Goal: Task Accomplishment & Management: Use online tool/utility

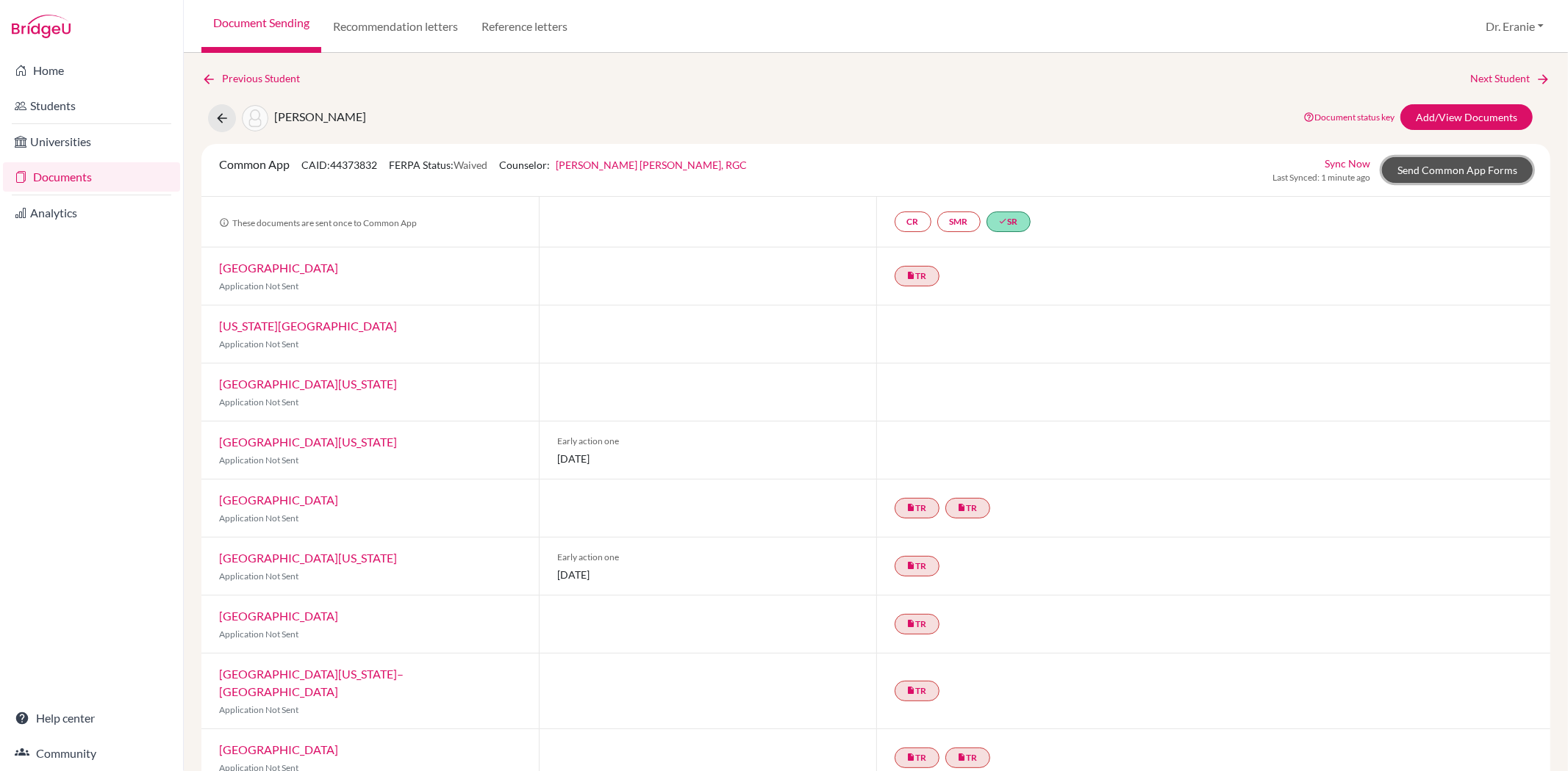
click at [1386, 176] on link "Send Common App Forms" at bounding box center [1457, 170] width 150 height 26
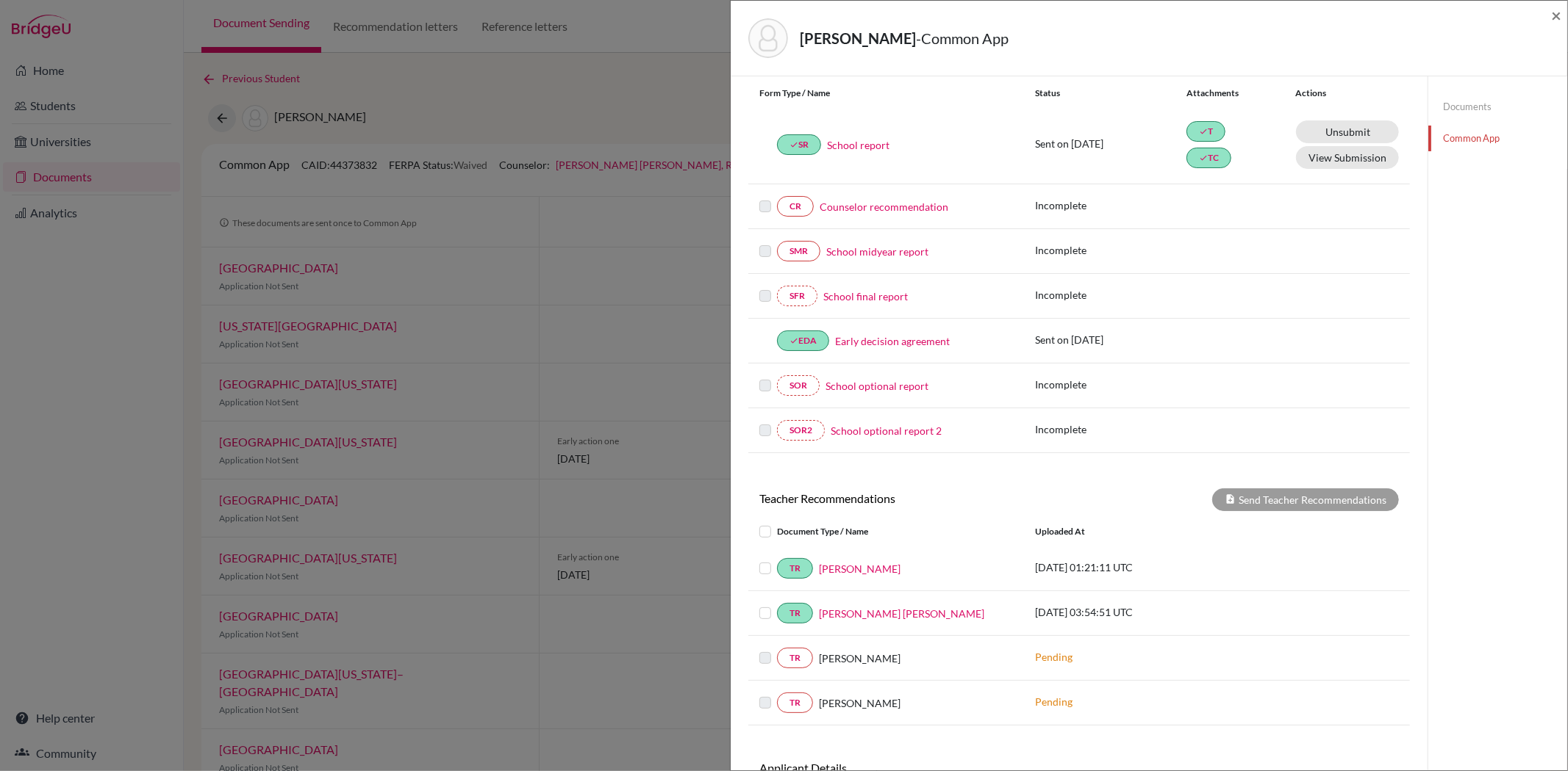
scroll to position [281, 0]
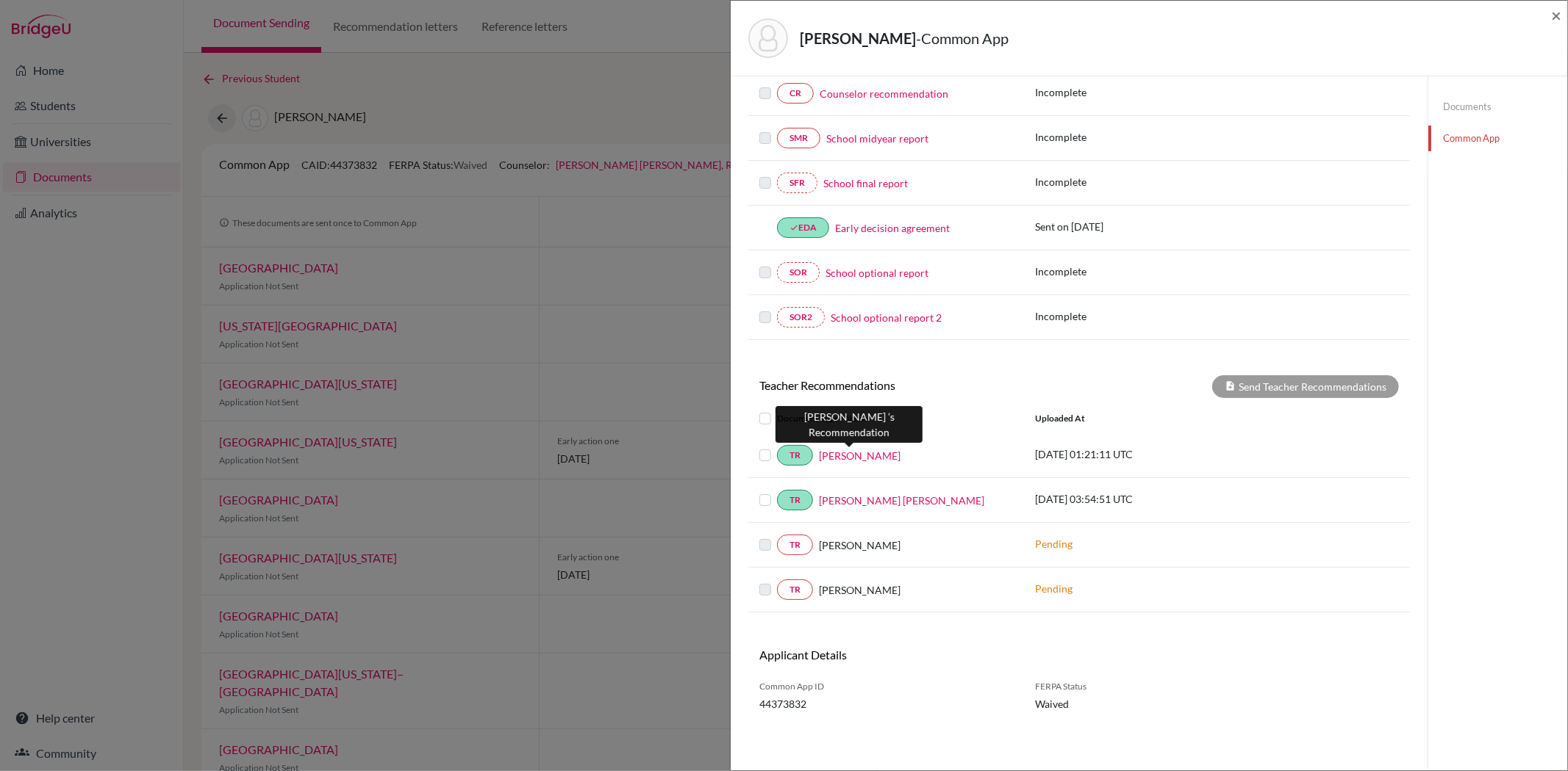
click at [839, 460] on link "[PERSON_NAME]" at bounding box center [859, 455] width 81 height 15
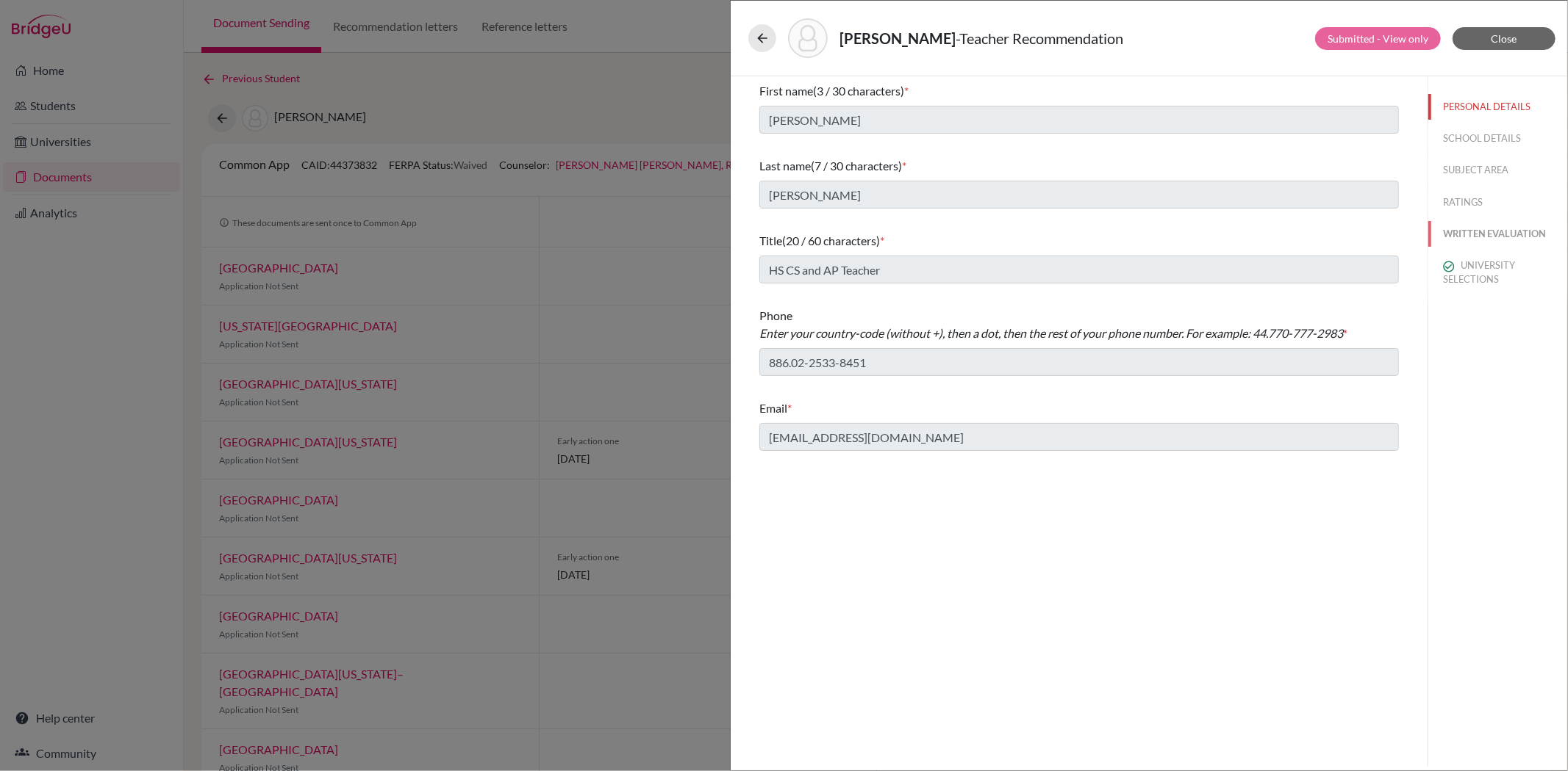
click at [1480, 236] on button "WRITTEN EVALUATION" at bounding box center [1497, 233] width 139 height 26
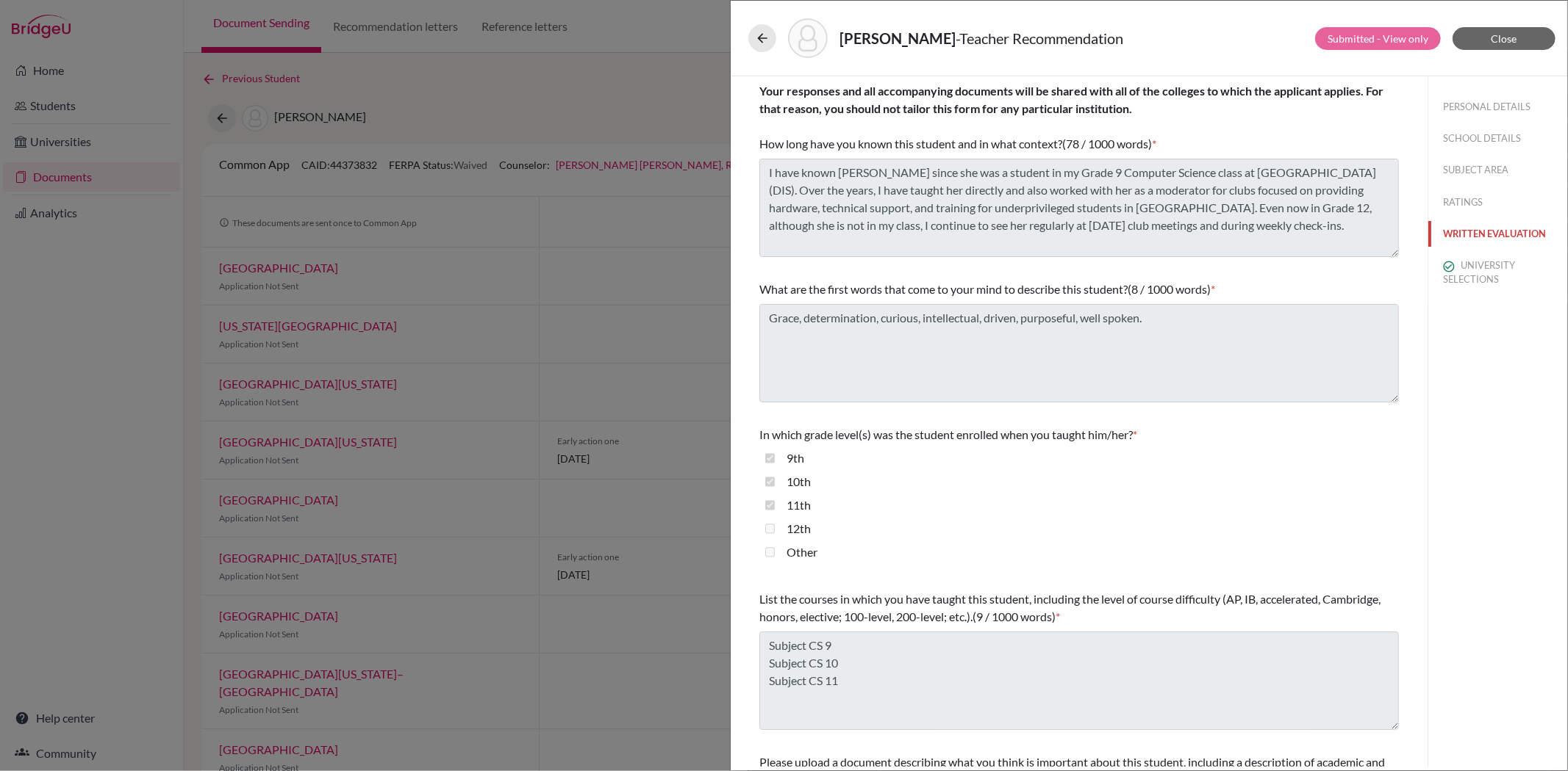
scroll to position [157, 0]
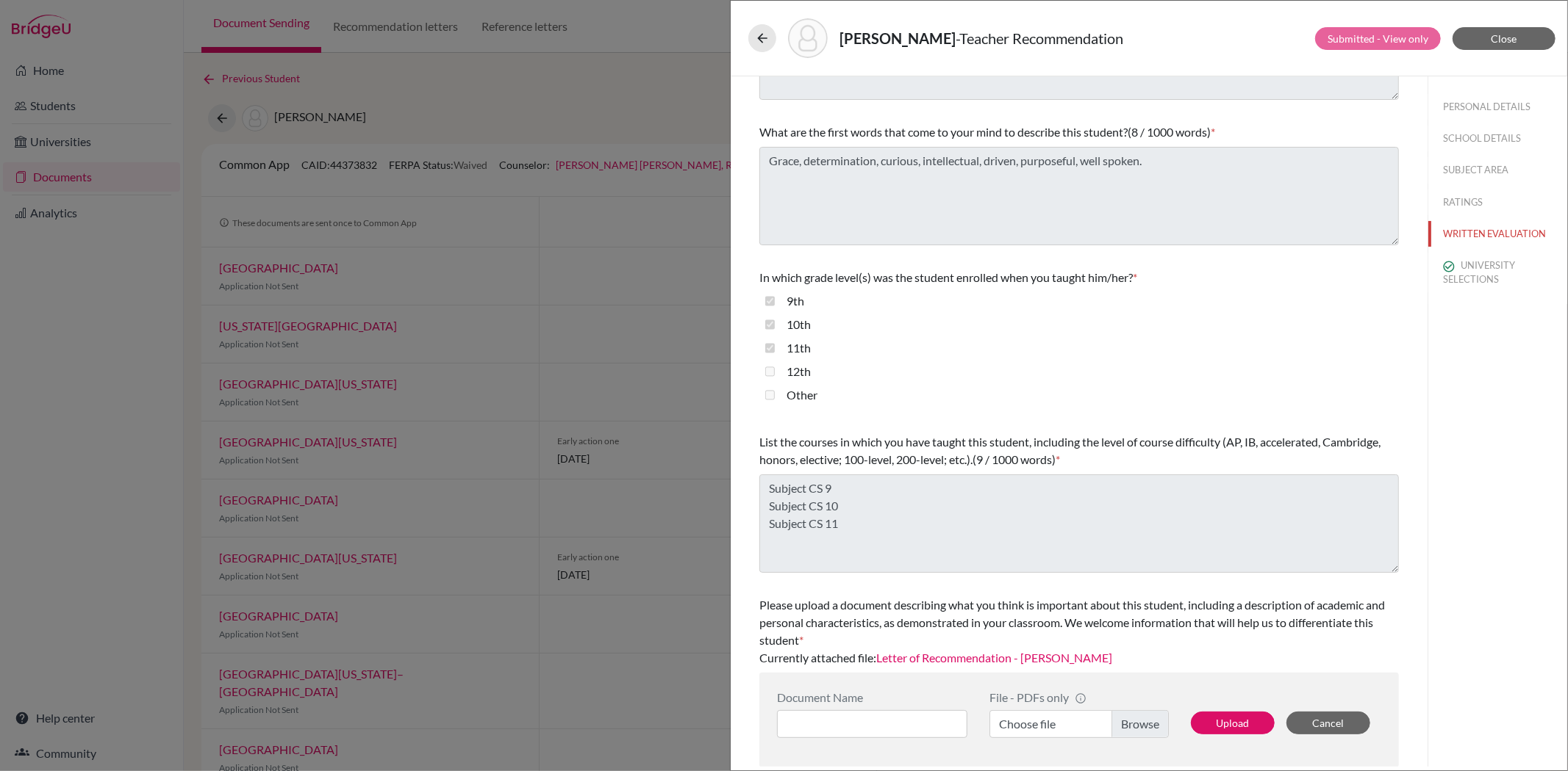
click at [970, 658] on link "Letter of Recommendation - [PERSON_NAME]" at bounding box center [994, 658] width 236 height 14
click at [1484, 27] on button "Close" at bounding box center [1504, 38] width 103 height 22
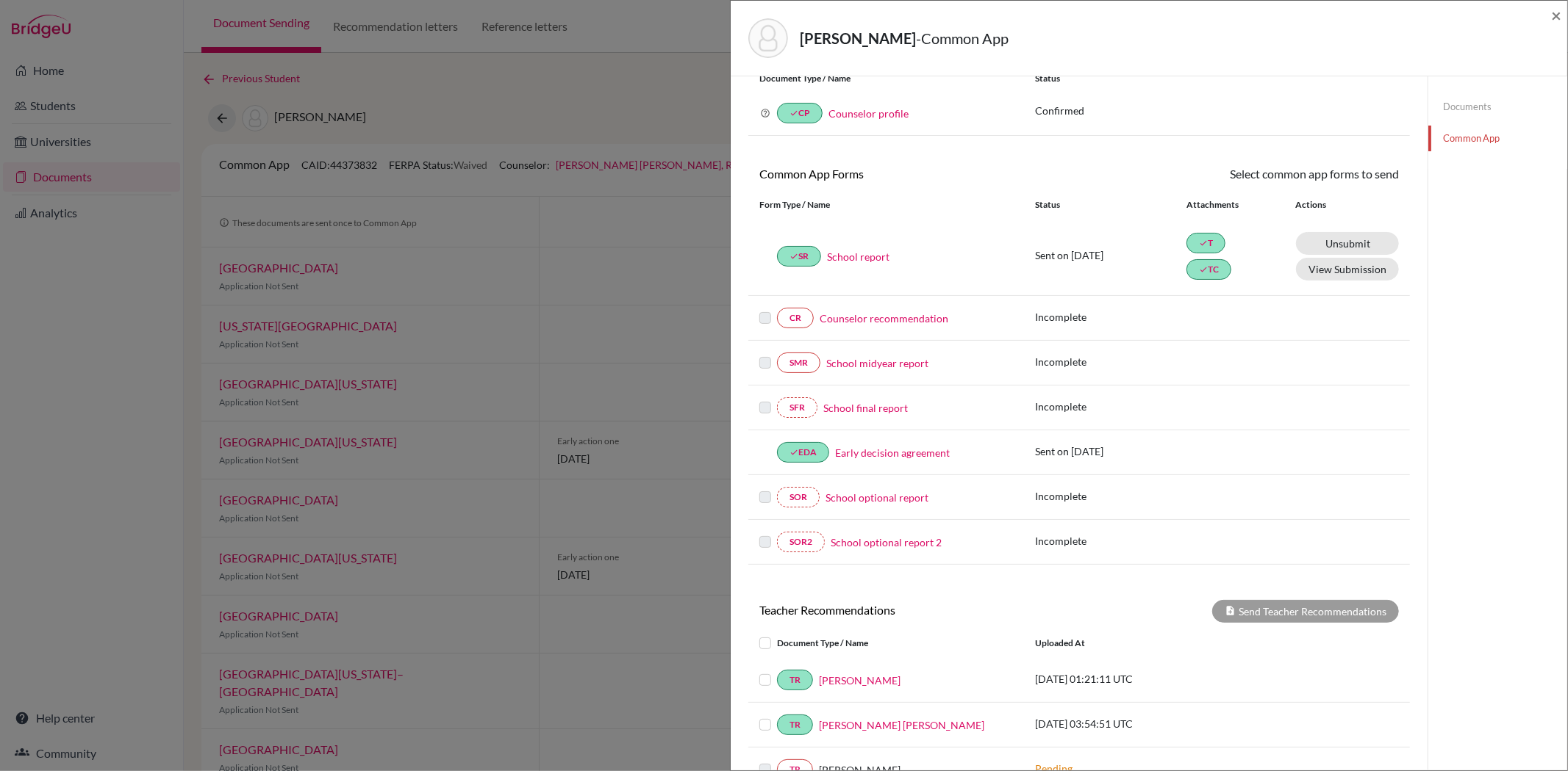
scroll to position [163, 0]
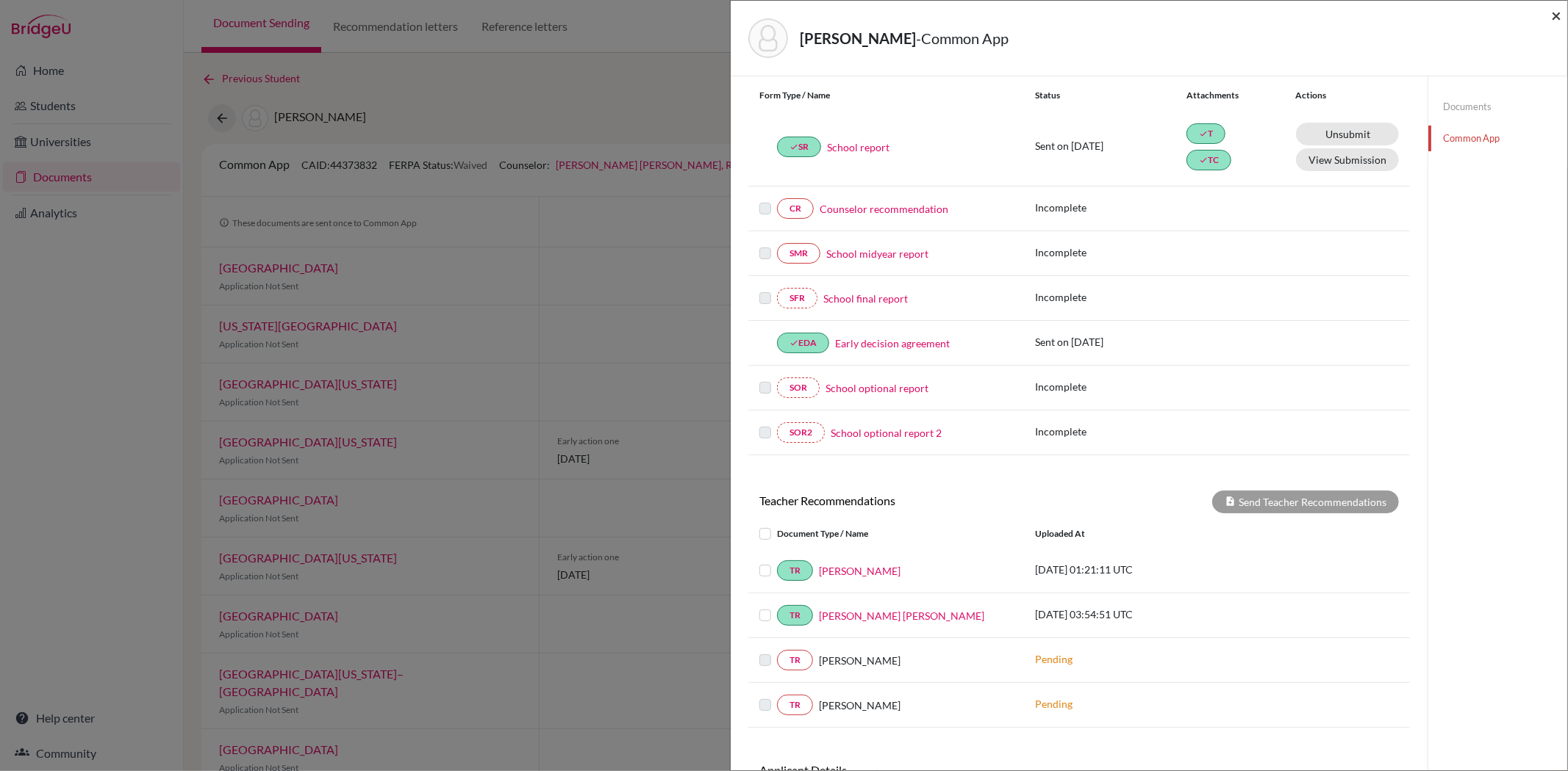
click at [1553, 19] on span "×" at bounding box center [1555, 15] width 10 height 21
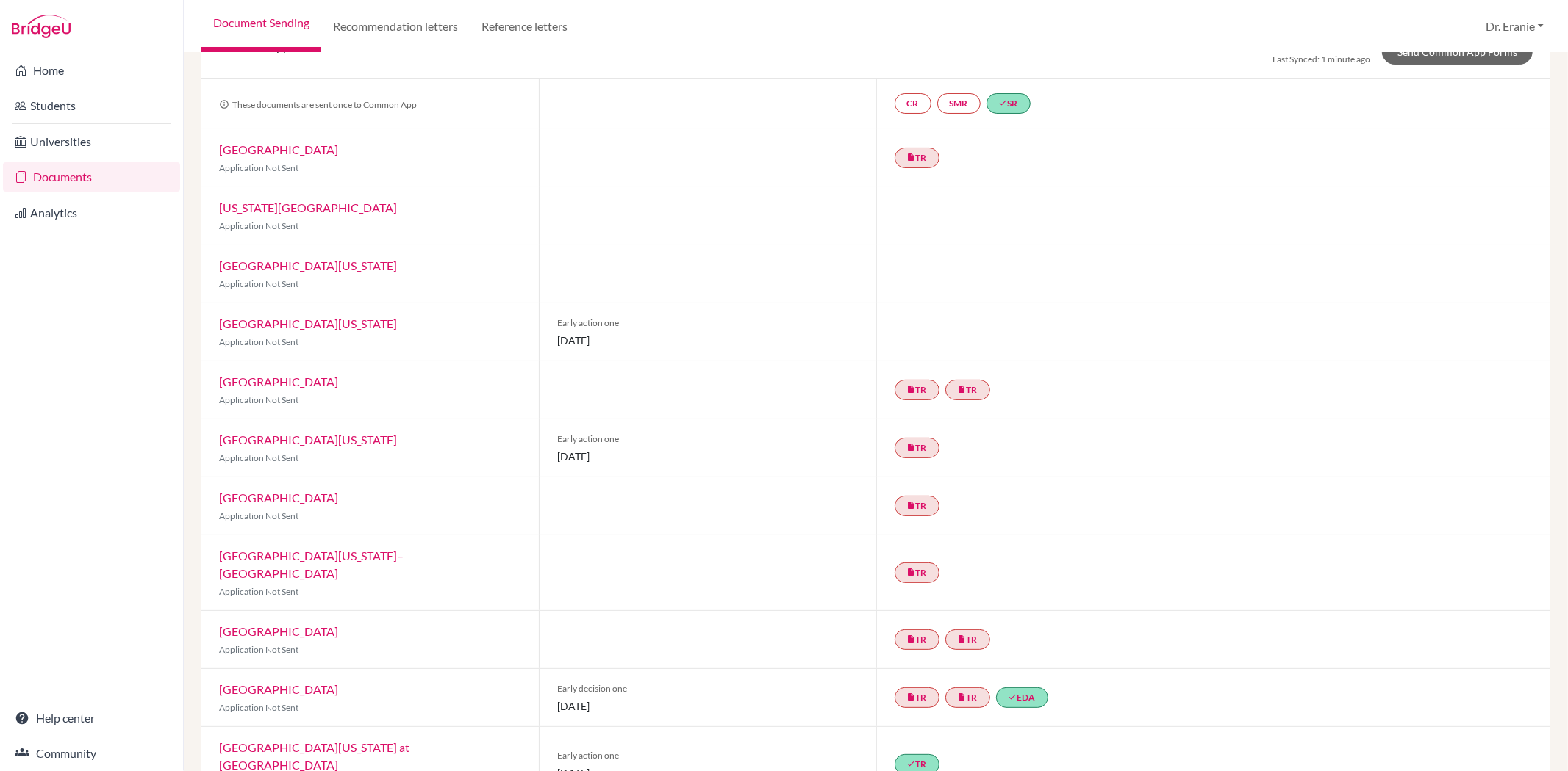
scroll to position [106, 0]
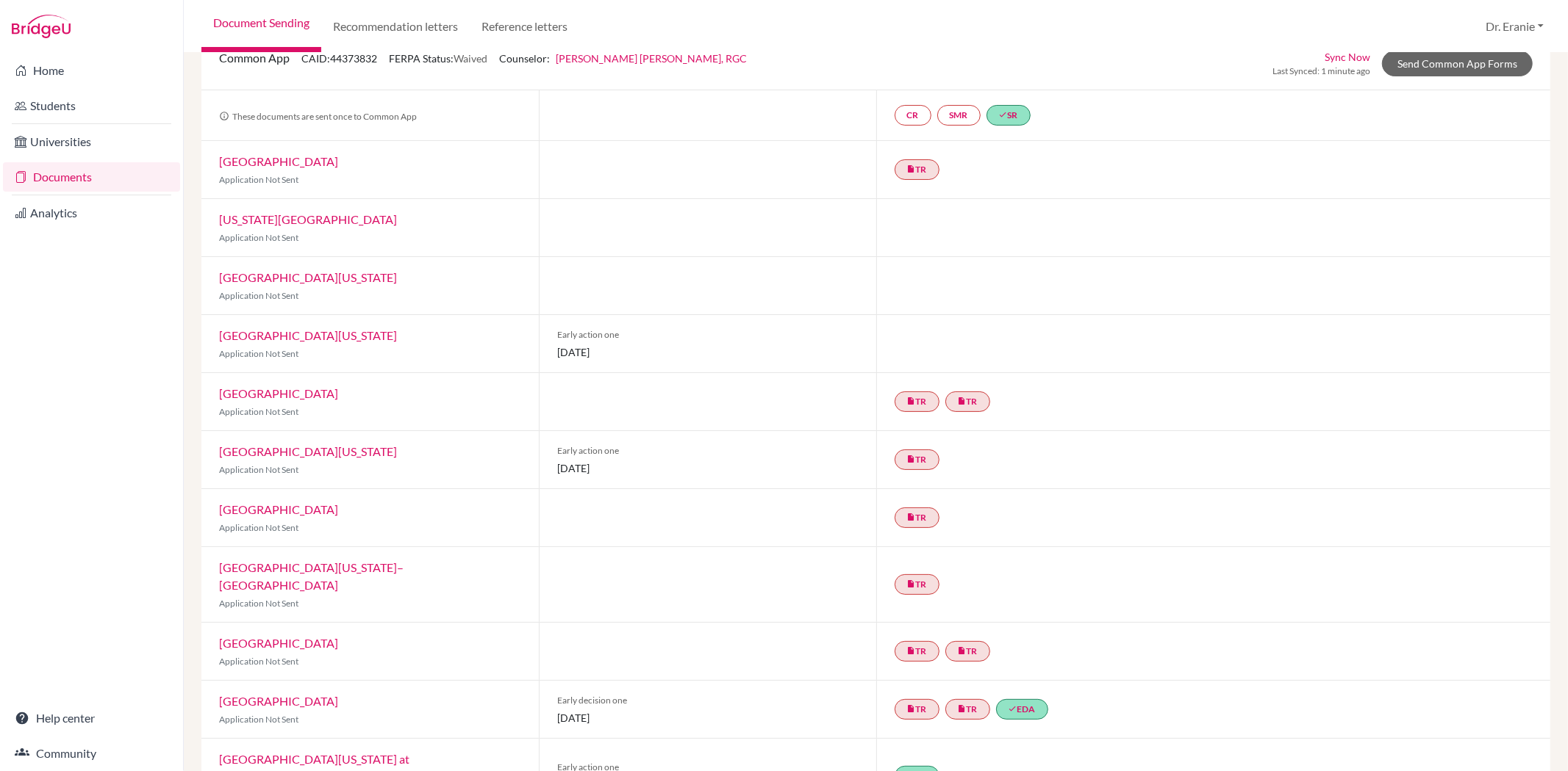
click at [251, 333] on link "[GEOGRAPHIC_DATA][US_STATE]" at bounding box center [308, 335] width 178 height 14
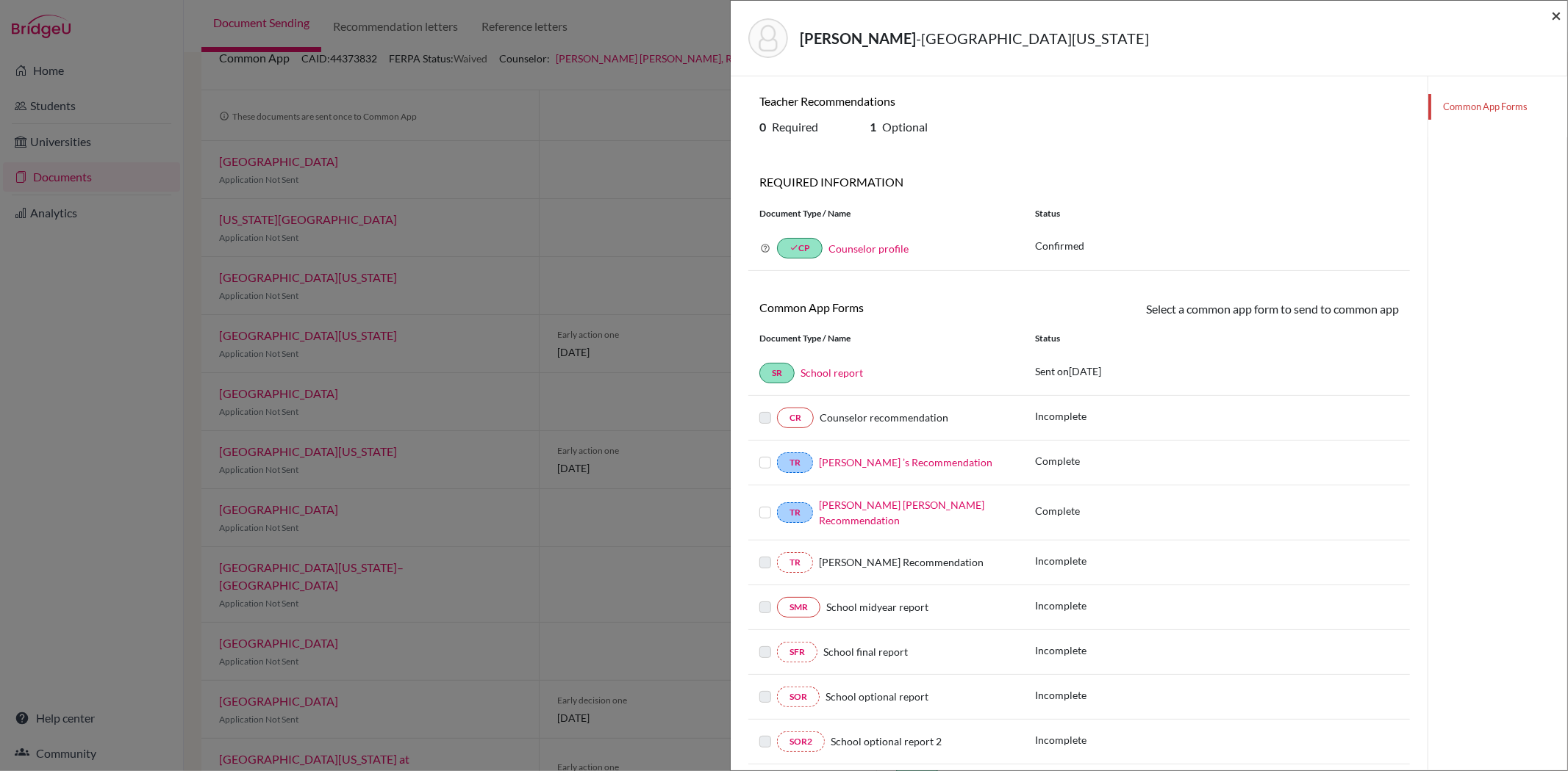
click at [1554, 19] on span "×" at bounding box center [1555, 15] width 10 height 21
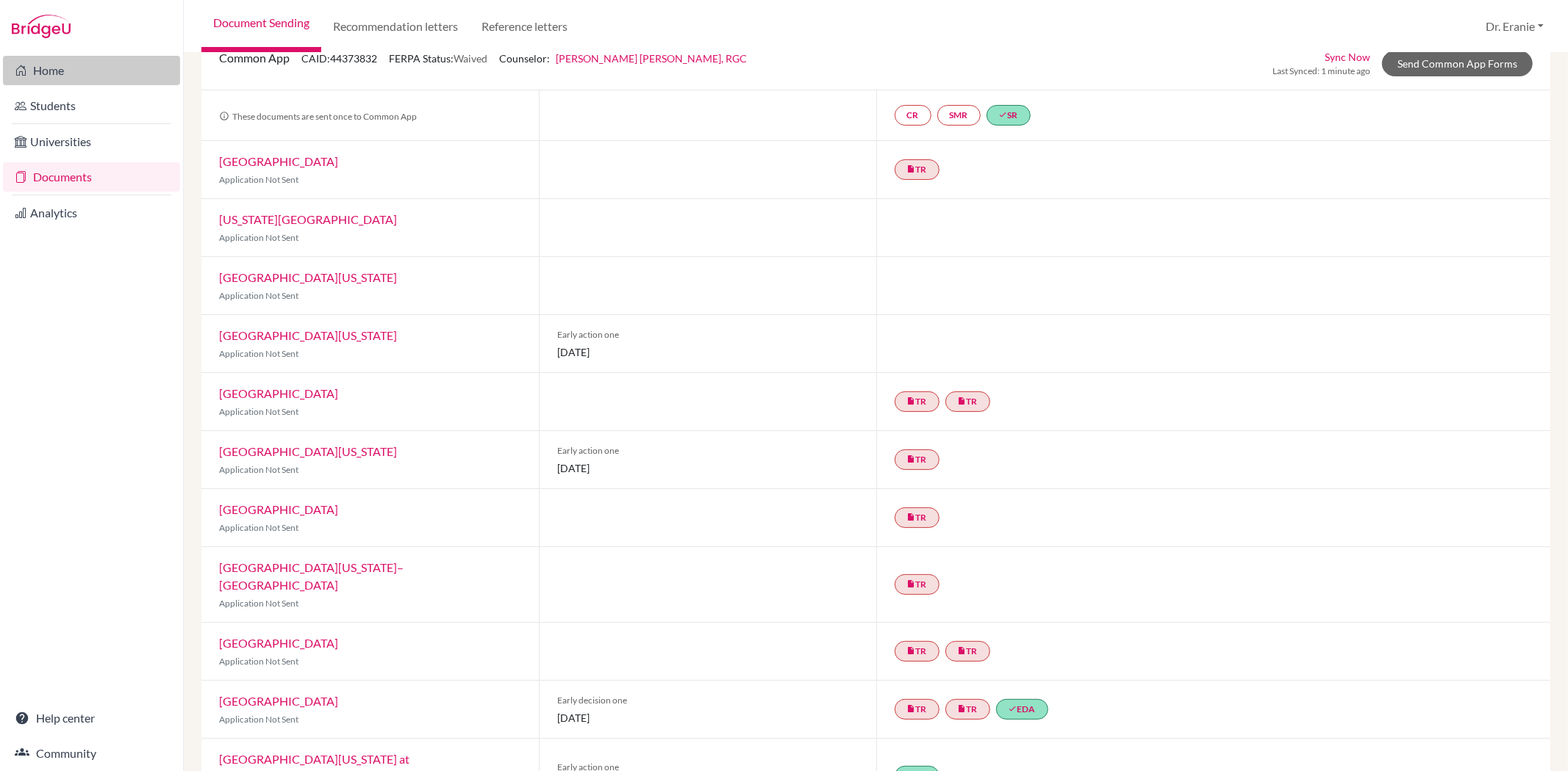
click at [53, 76] on link "Home" at bounding box center [91, 70] width 177 height 30
